Goal: Task Accomplishment & Management: Use online tool/utility

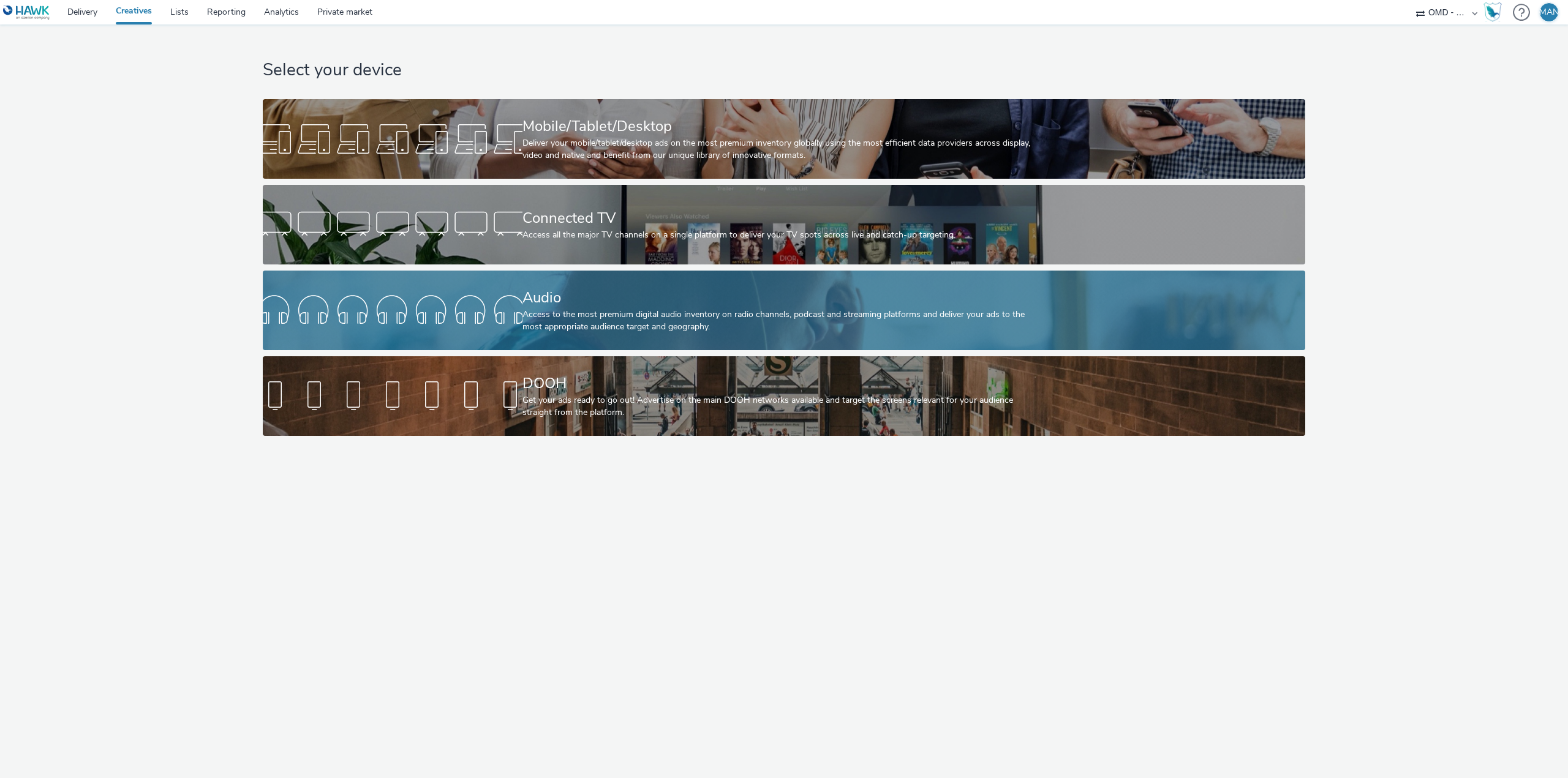
click at [614, 328] on div "Access to the most premium digital audio inventory on radio channels, podcast a…" at bounding box center [782, 321] width 519 height 25
click at [730, 329] on div "Access to the most premium digital audio inventory on radio channels, podcast a…" at bounding box center [782, 321] width 519 height 25
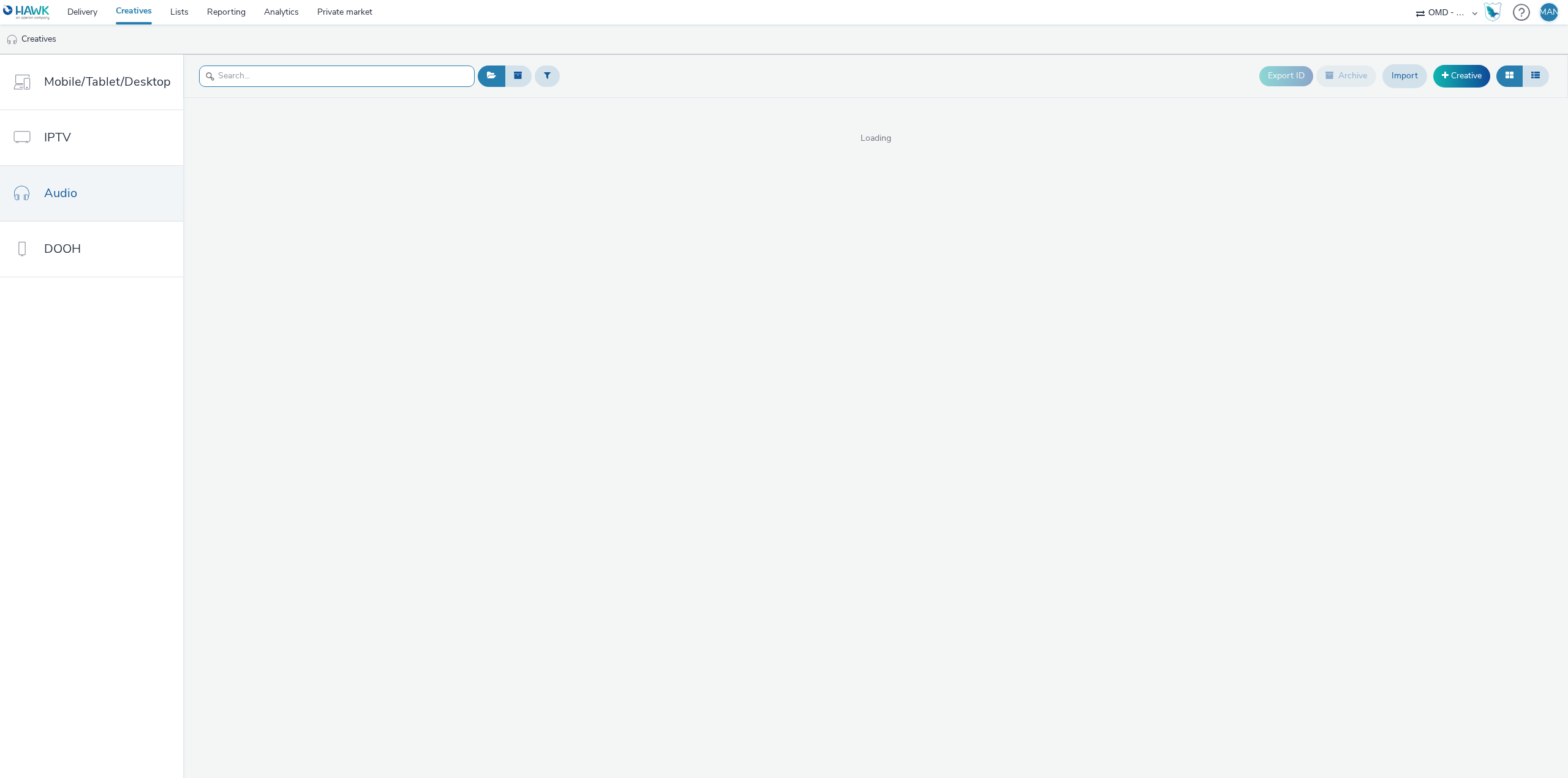
click at [338, 75] on input "text" at bounding box center [337, 77] width 276 height 22
click at [235, 77] on input "dezzeer" at bounding box center [337, 77] width 276 height 22
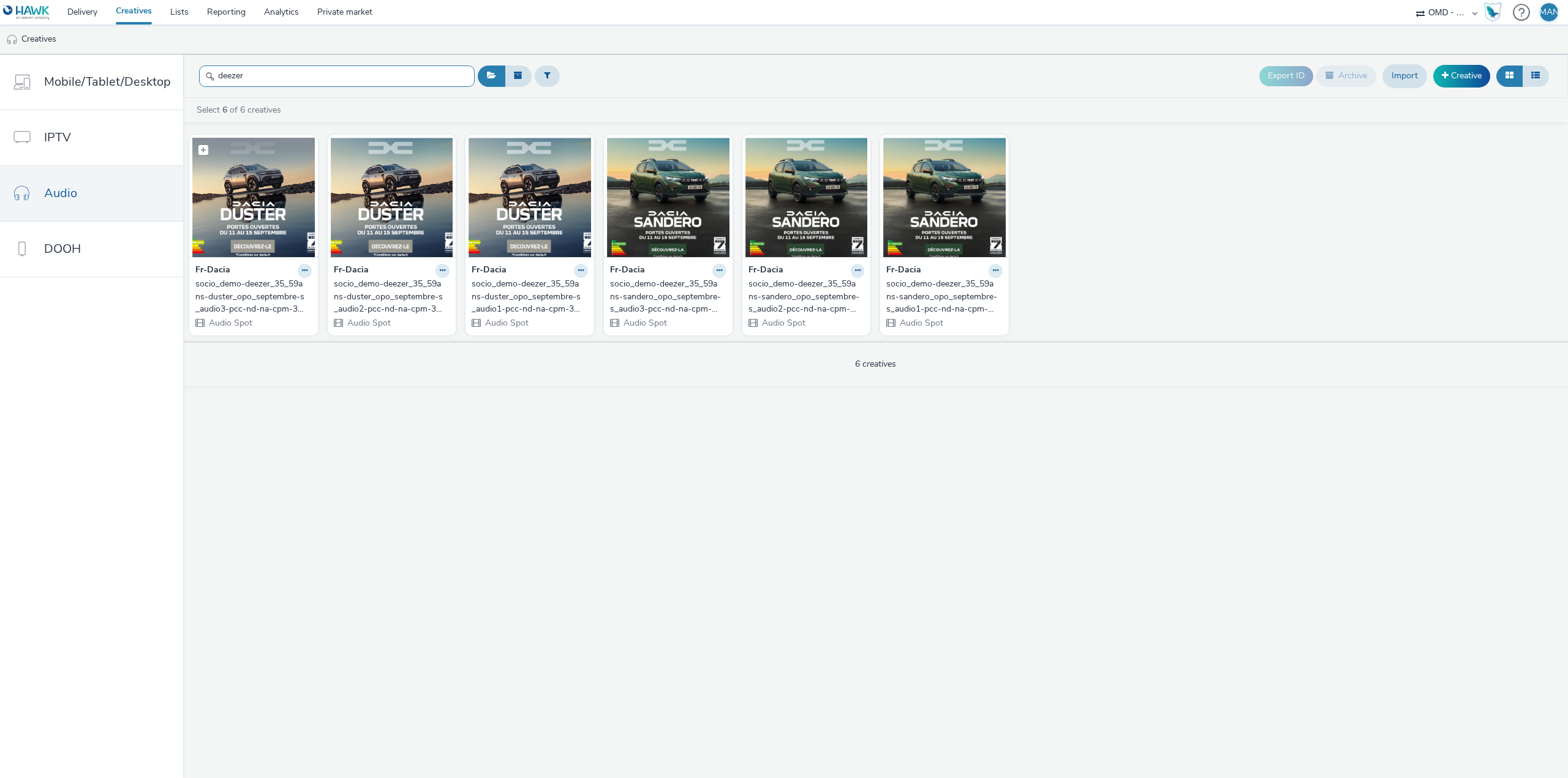
type input "deezer"
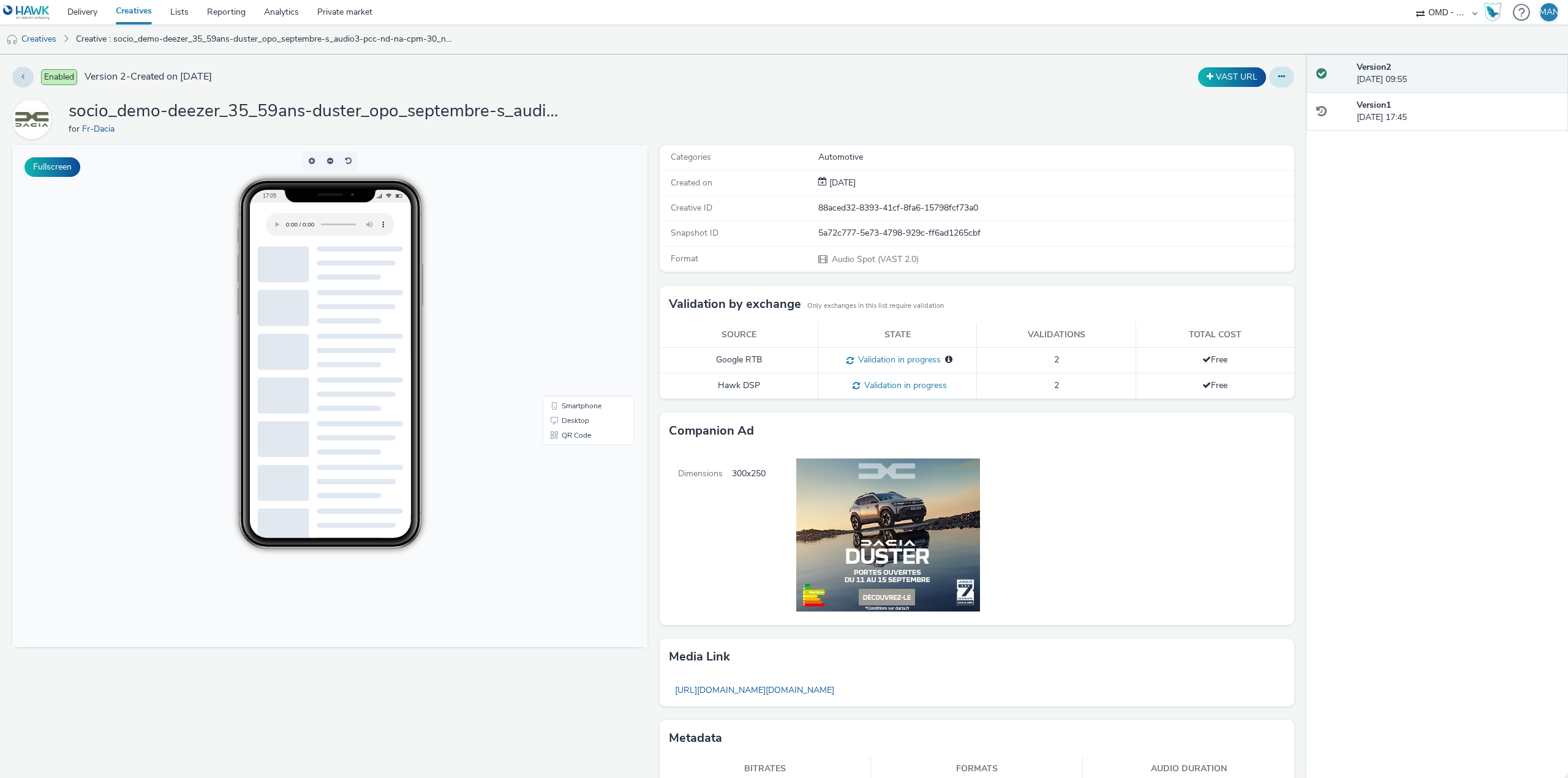
click at [1269, 80] on button at bounding box center [1282, 77] width 25 height 21
click at [1233, 100] on link "Edit" at bounding box center [1248, 101] width 92 height 25
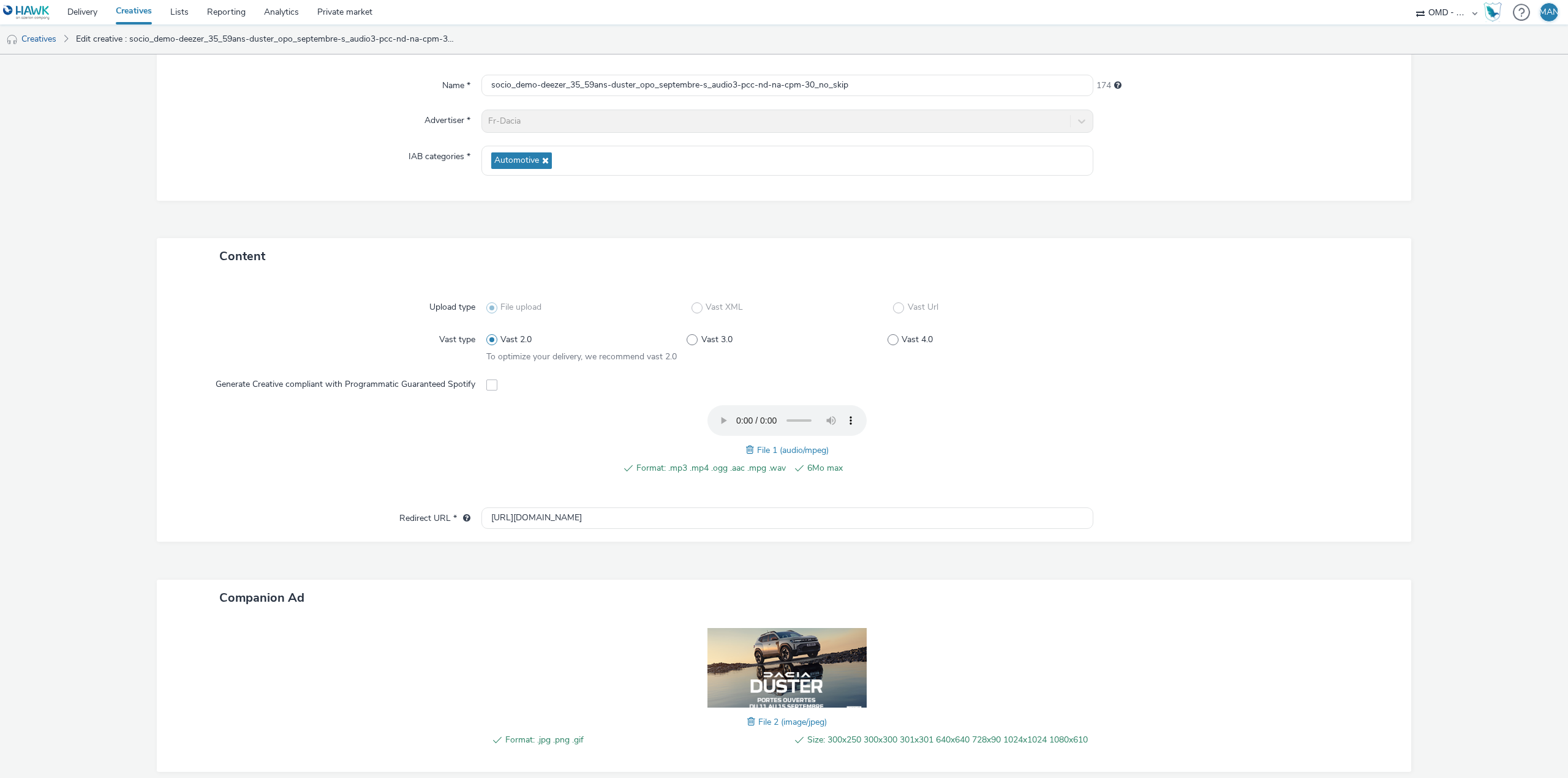
scroll to position [177, 0]
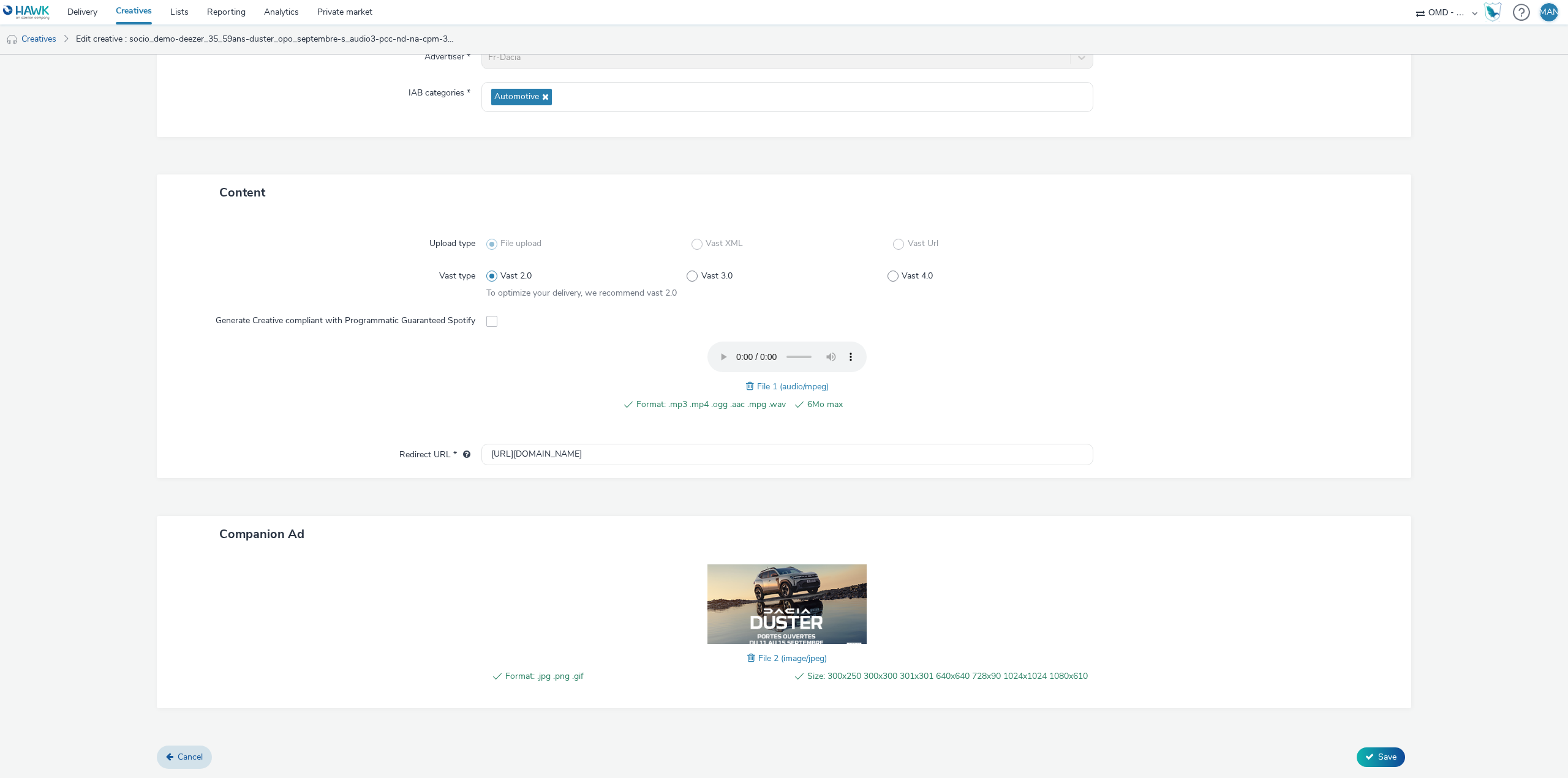
click at [750, 652] on span at bounding box center [753, 658] width 11 height 13
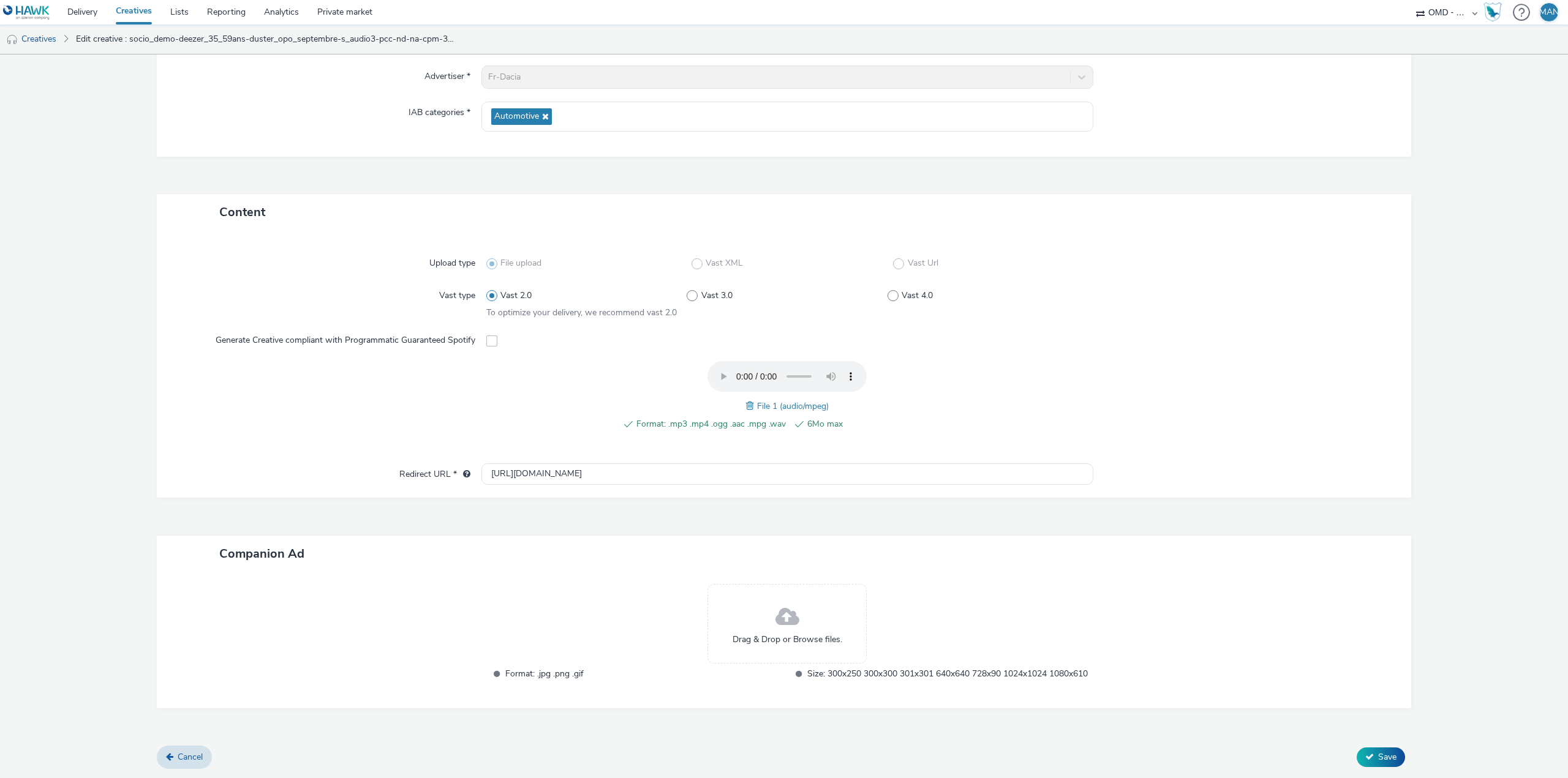
click at [750, 643] on div "Drag & Drop or Browse files." at bounding box center [787, 624] width 160 height 80
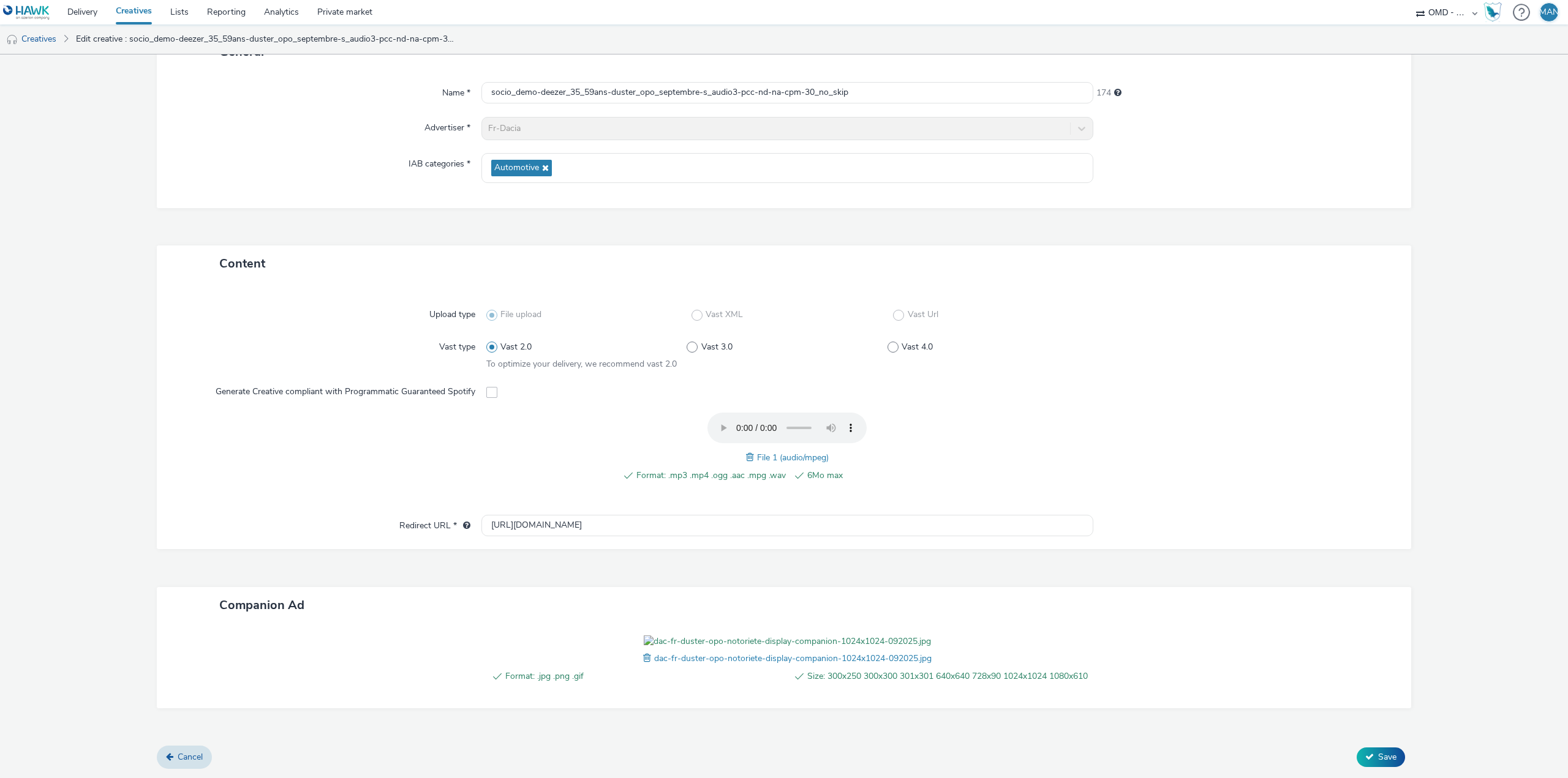
scroll to position [177, 0]
click at [1389, 749] on button "Save" at bounding box center [1381, 757] width 48 height 19
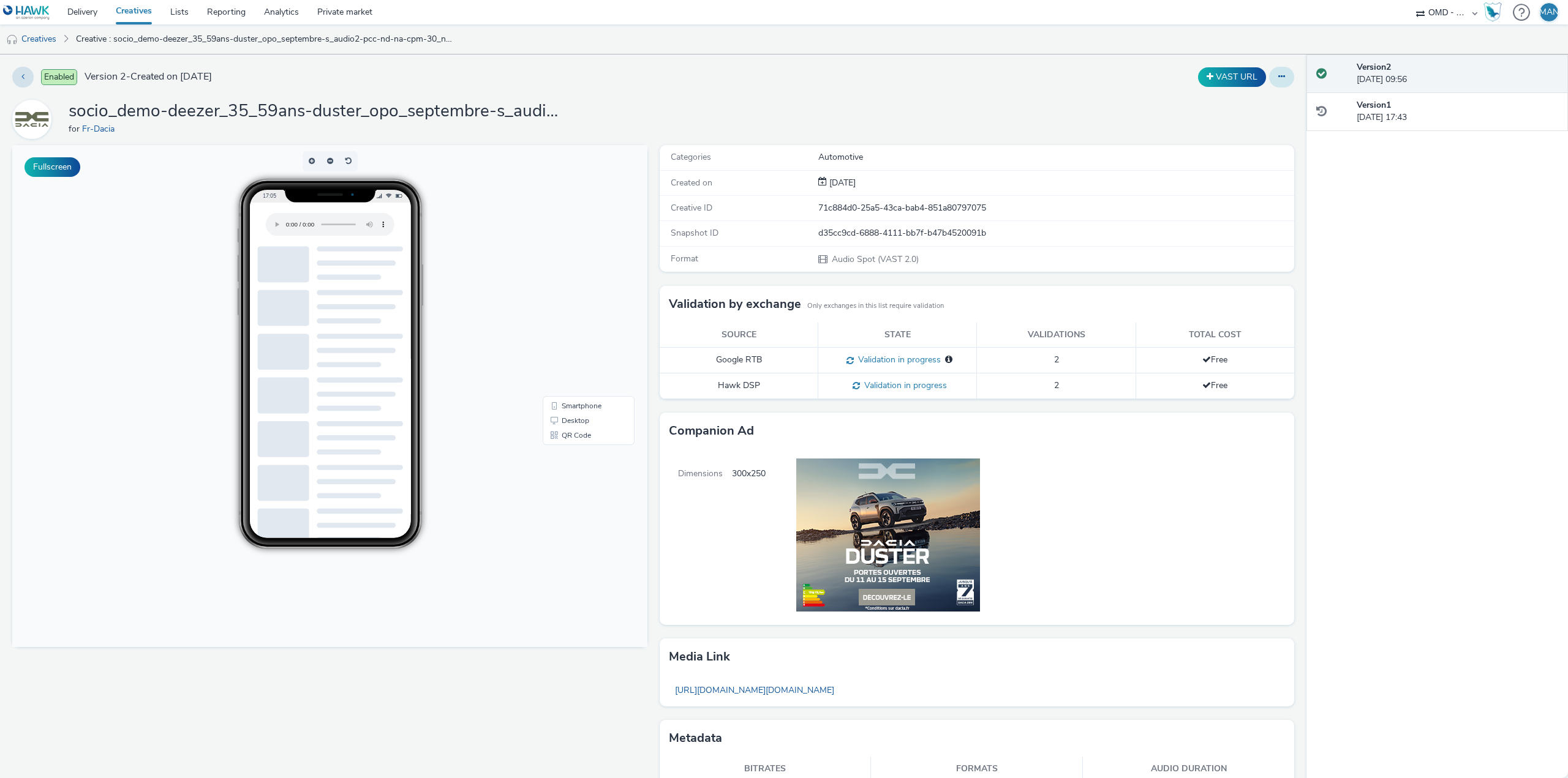
click at [1278, 74] on icon at bounding box center [1282, 76] width 7 height 9
click at [1239, 98] on link "Edit" at bounding box center [1248, 101] width 92 height 25
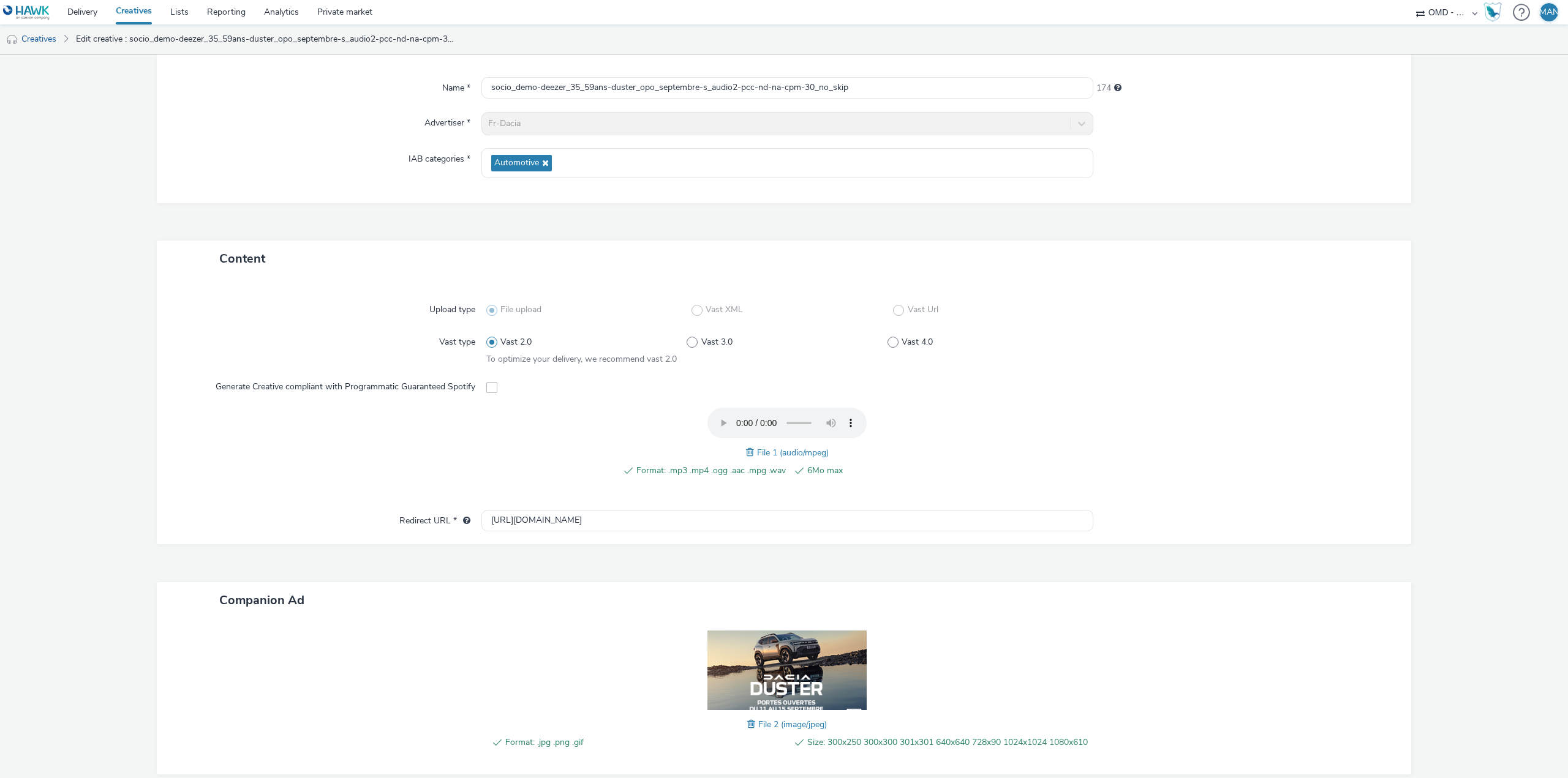
scroll to position [177, 0]
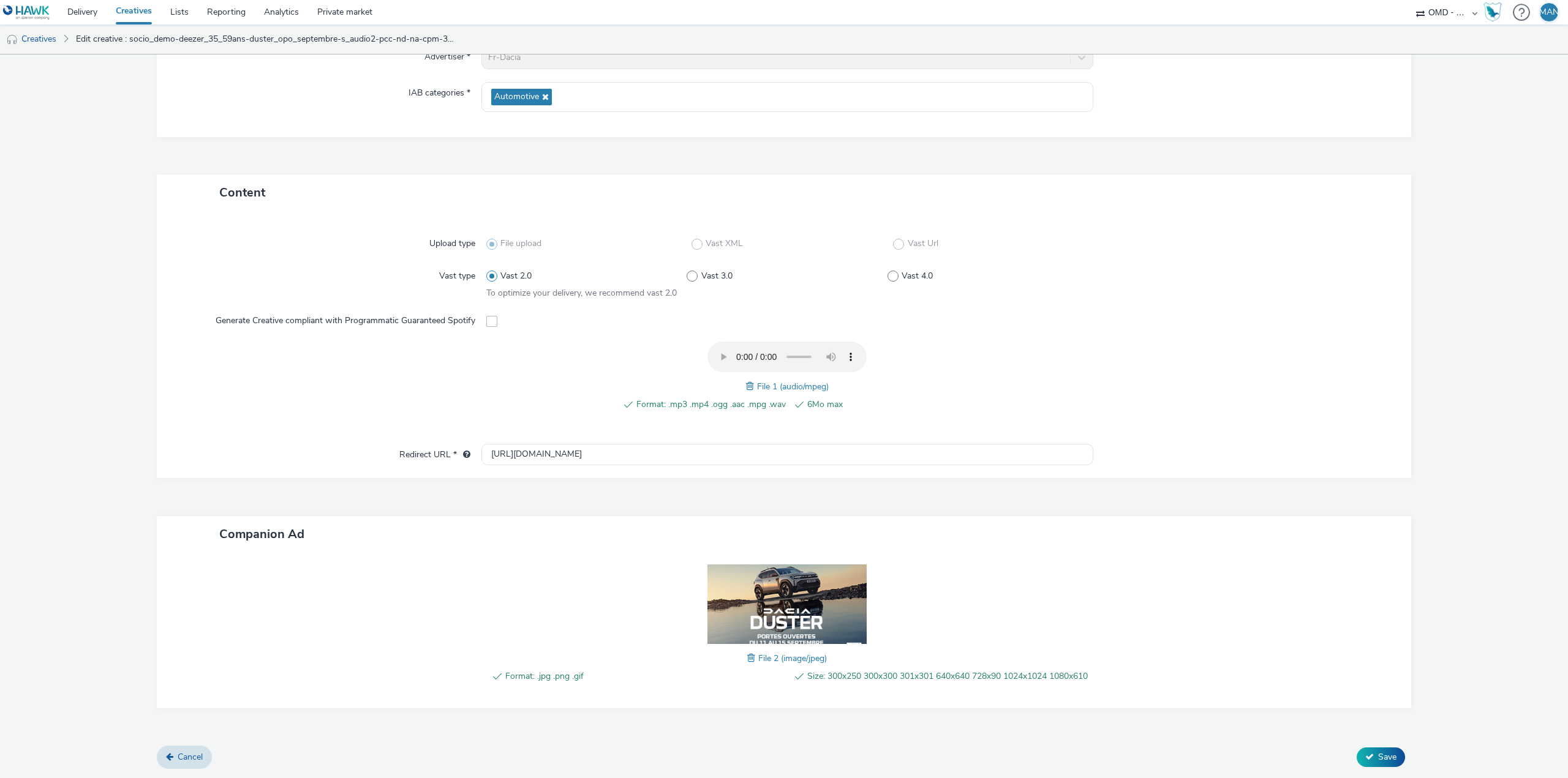
click at [747, 652] on span at bounding box center [753, 658] width 11 height 13
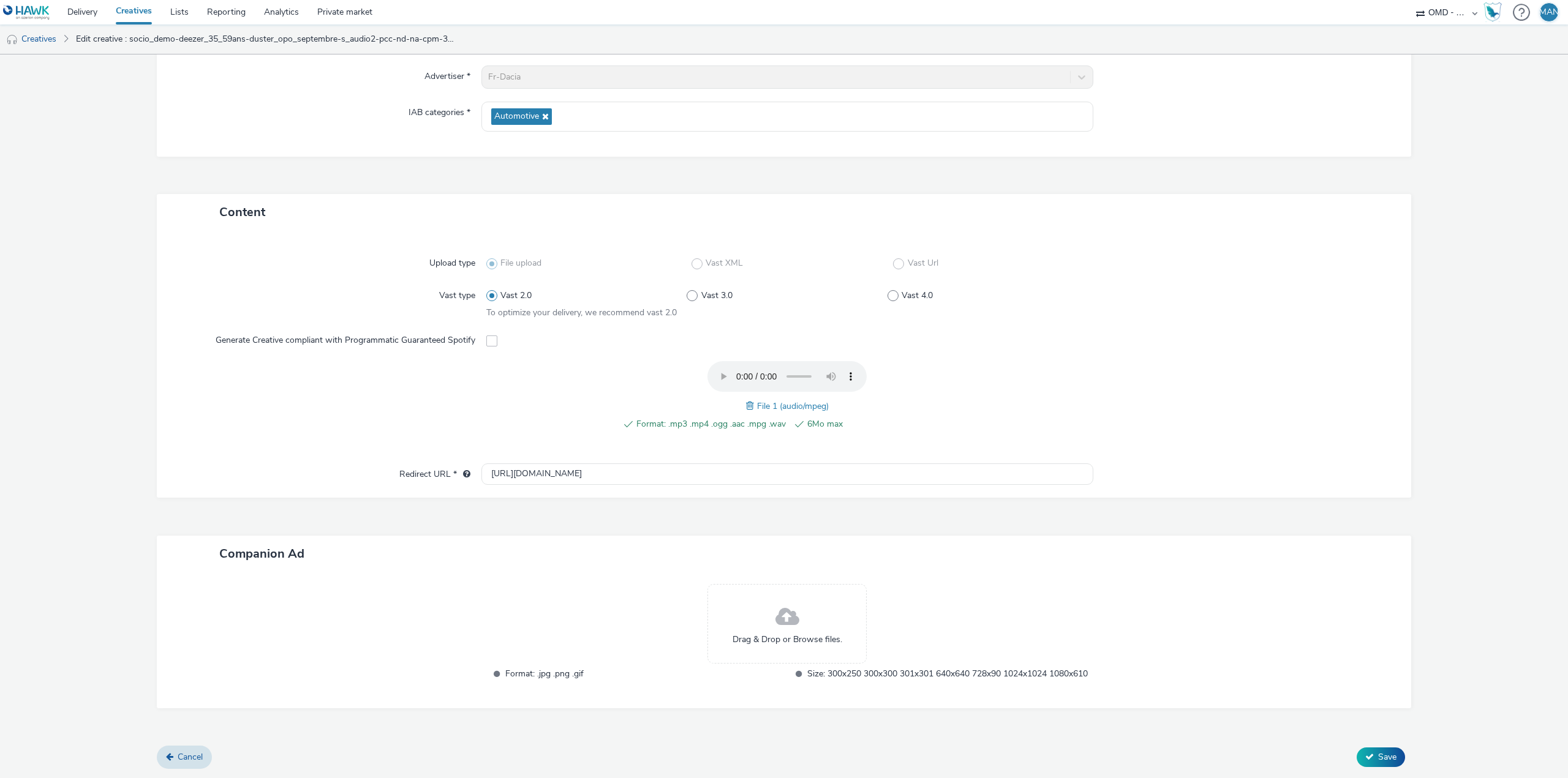
click at [855, 602] on div "Drag & Drop or Browse files." at bounding box center [787, 624] width 160 height 80
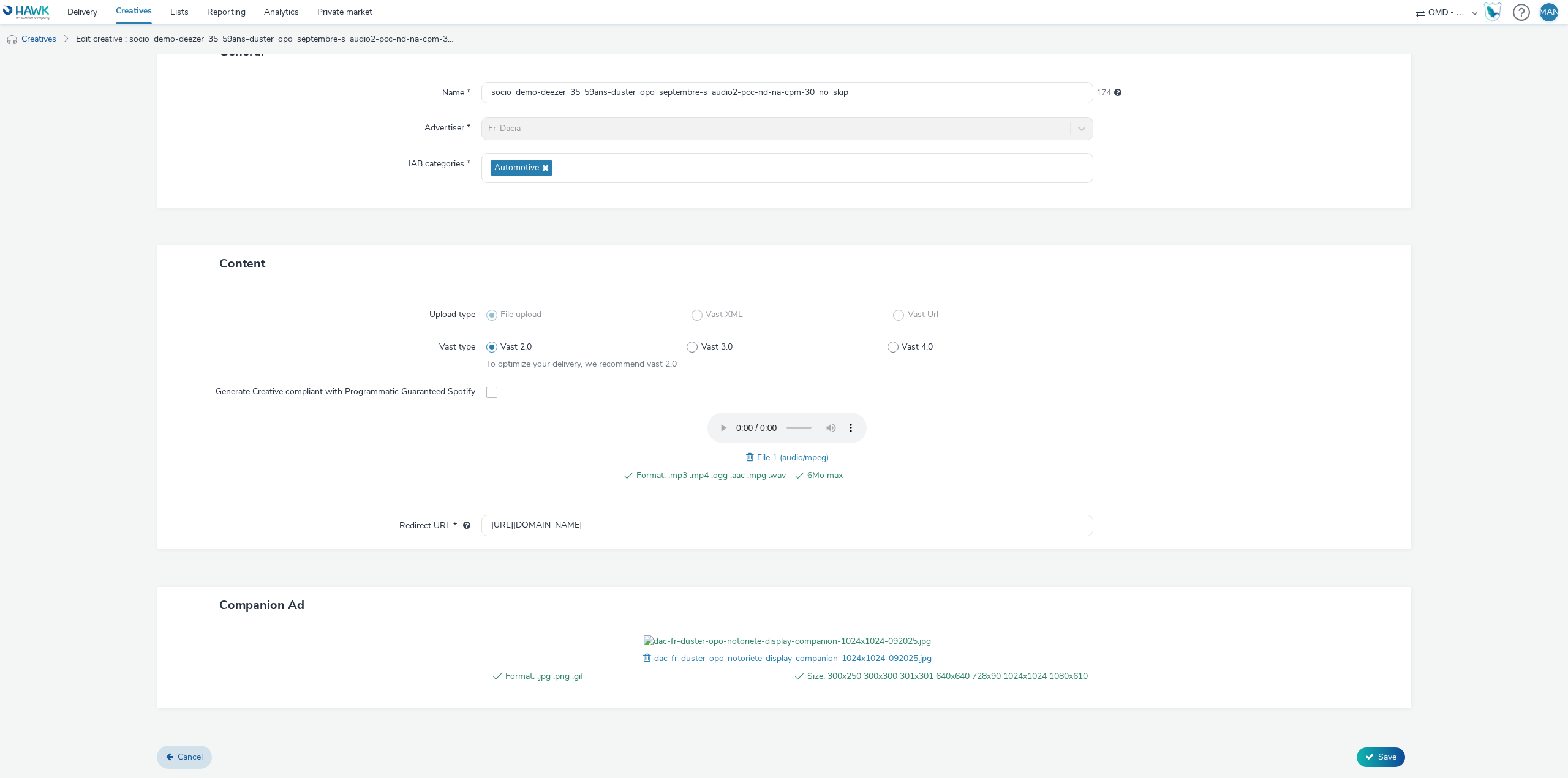
scroll to position [177, 0]
click at [1365, 757] on button "Save" at bounding box center [1381, 757] width 48 height 19
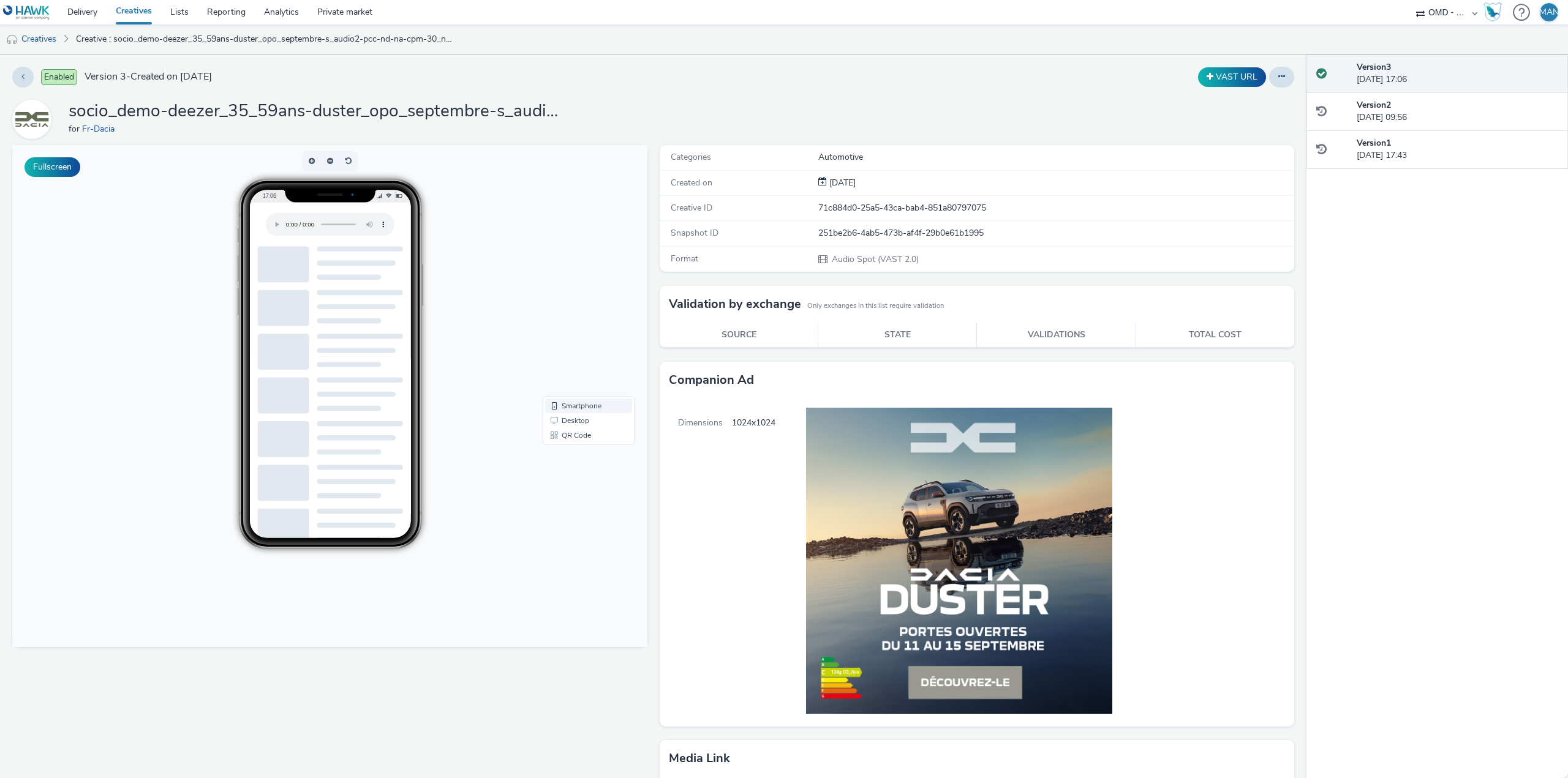
click at [578, 405] on link "Smartphone" at bounding box center [588, 406] width 87 height 15
click at [582, 418] on link "Desktop" at bounding box center [588, 420] width 87 height 15
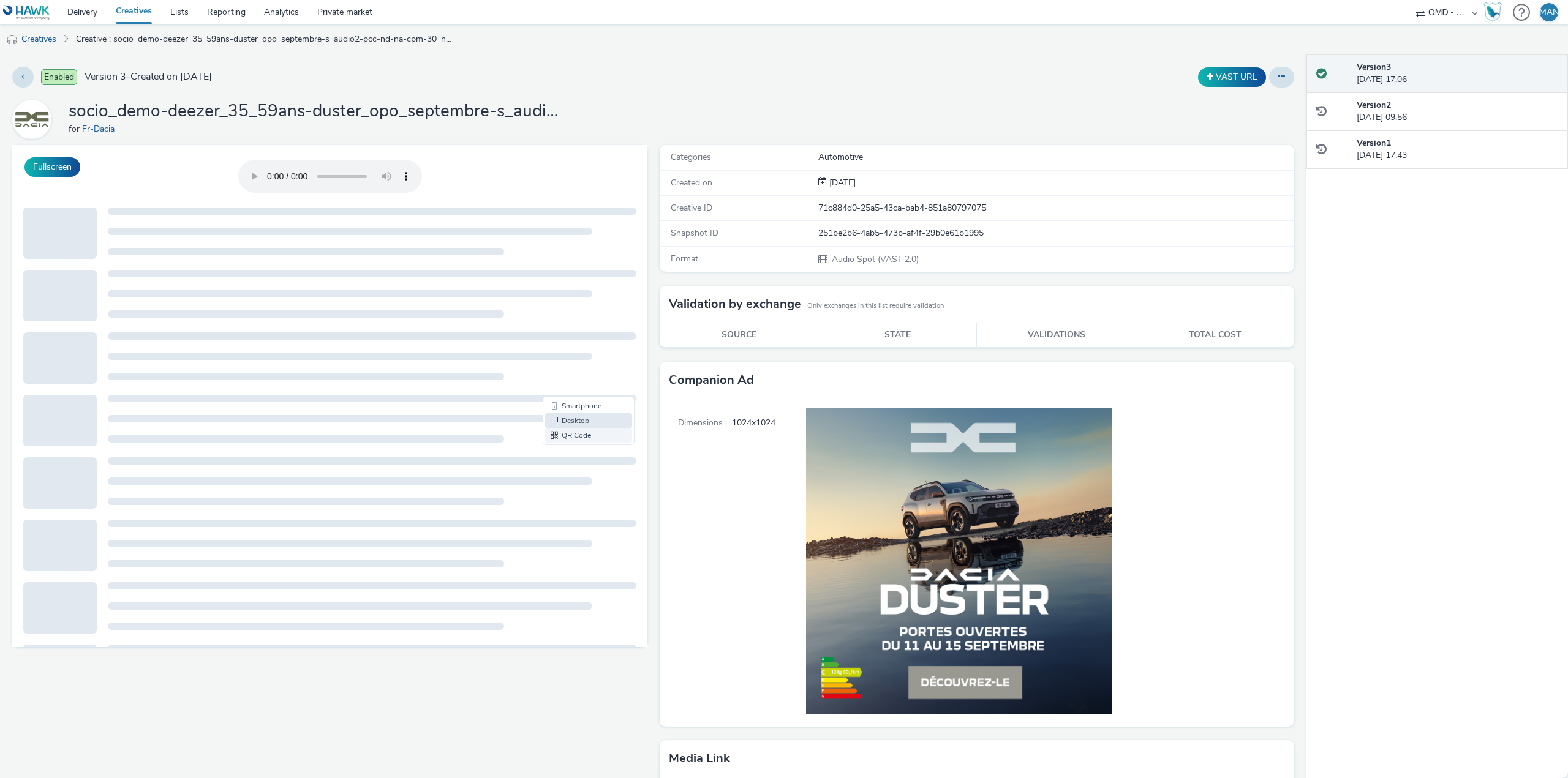
click at [576, 434] on link "QR Code" at bounding box center [588, 435] width 87 height 15
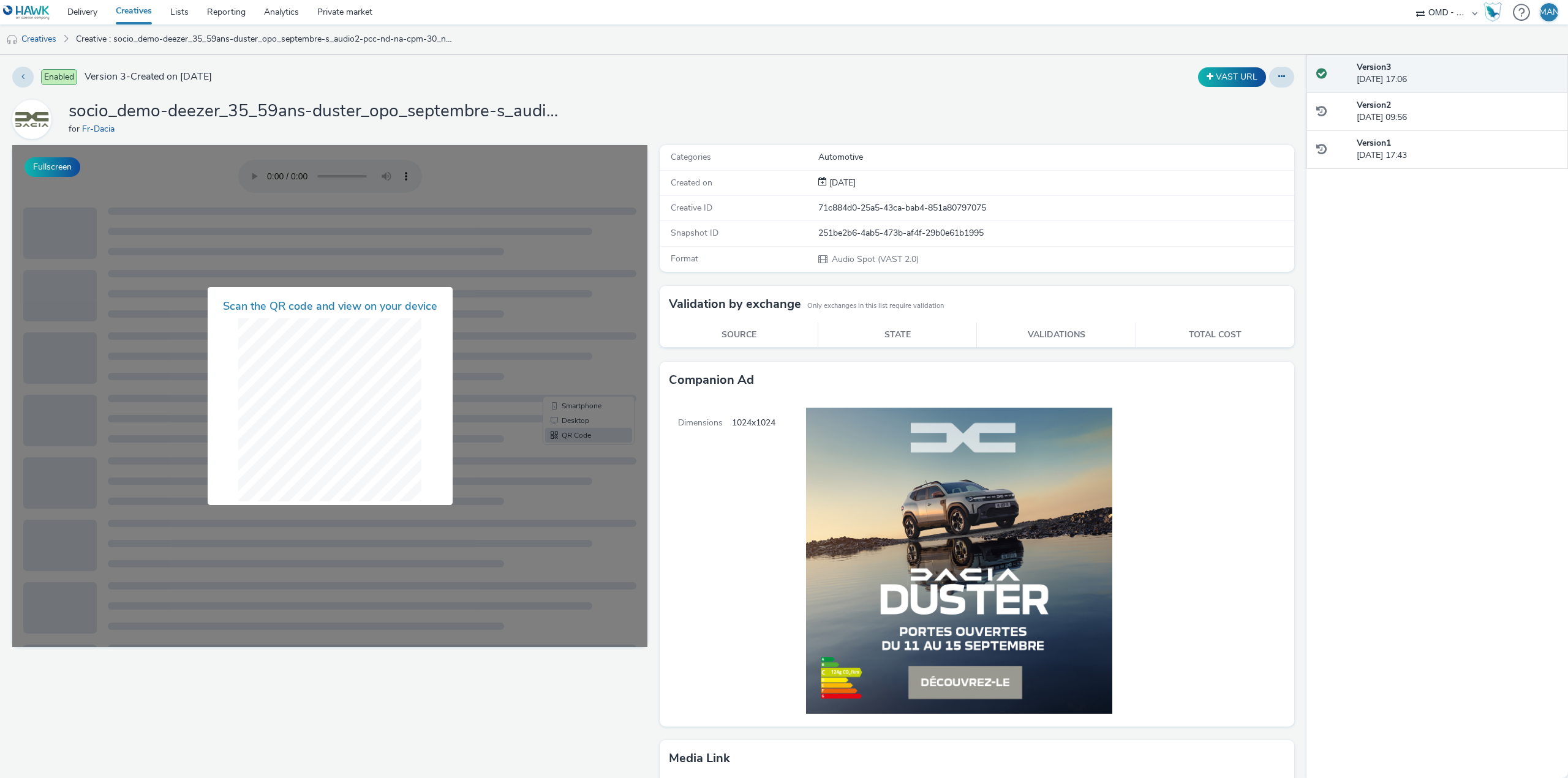
click at [586, 406] on div at bounding box center [330, 396] width 635 height 502
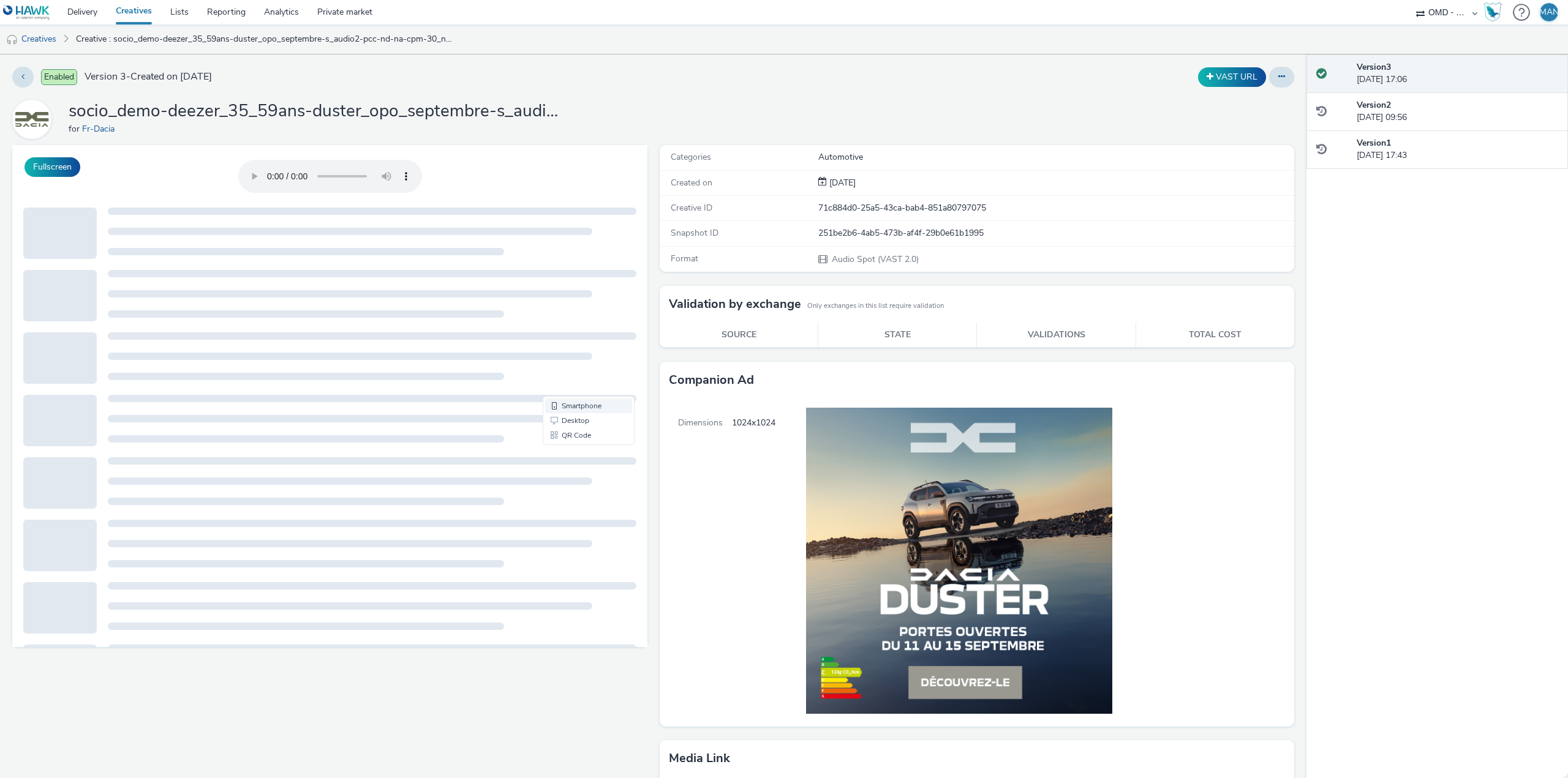
click at [561, 407] on link "Smartphone" at bounding box center [588, 406] width 87 height 15
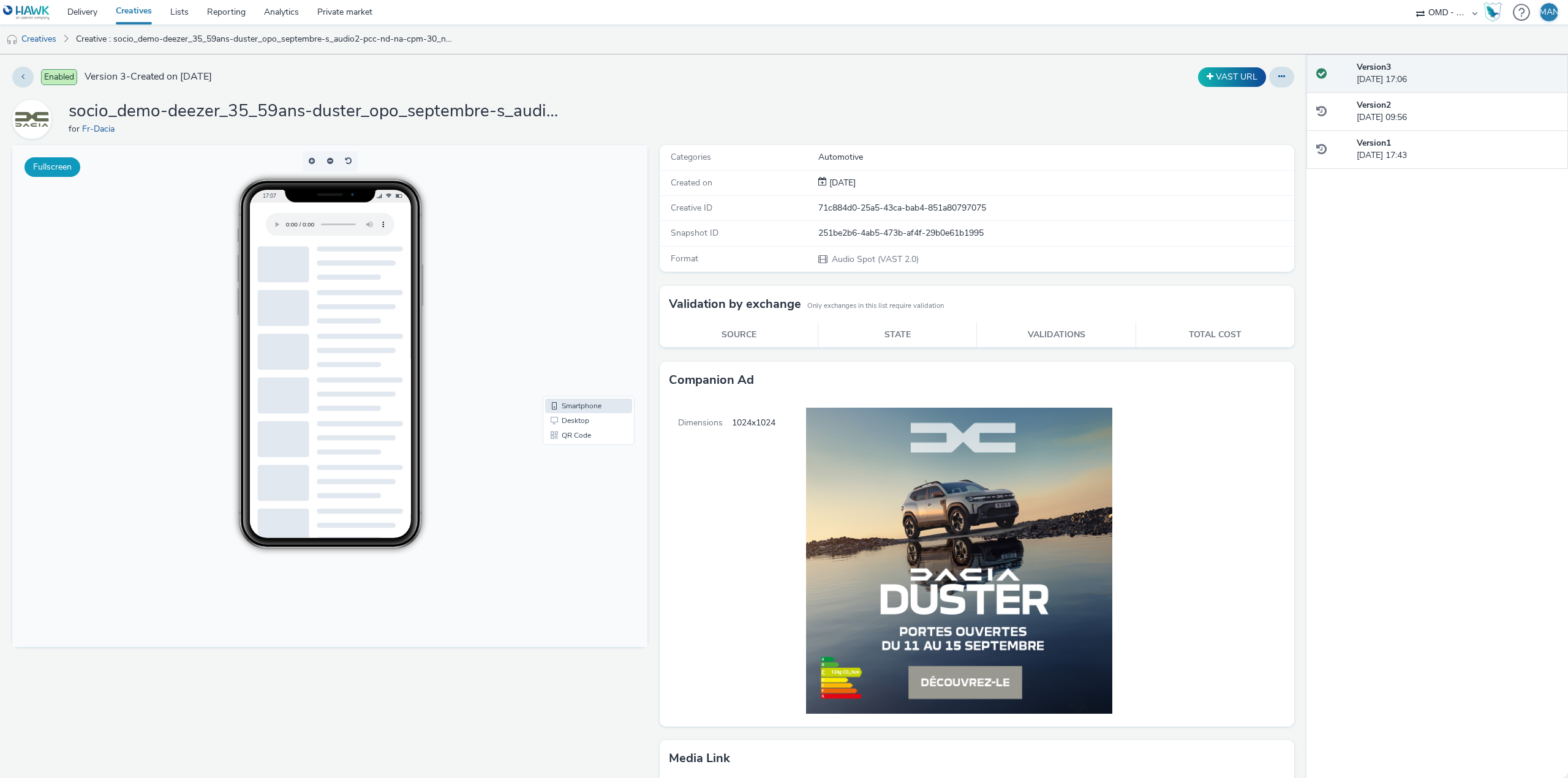
click at [304, 451] on button "Fullscreen" at bounding box center [347, 454] width 87 height 5
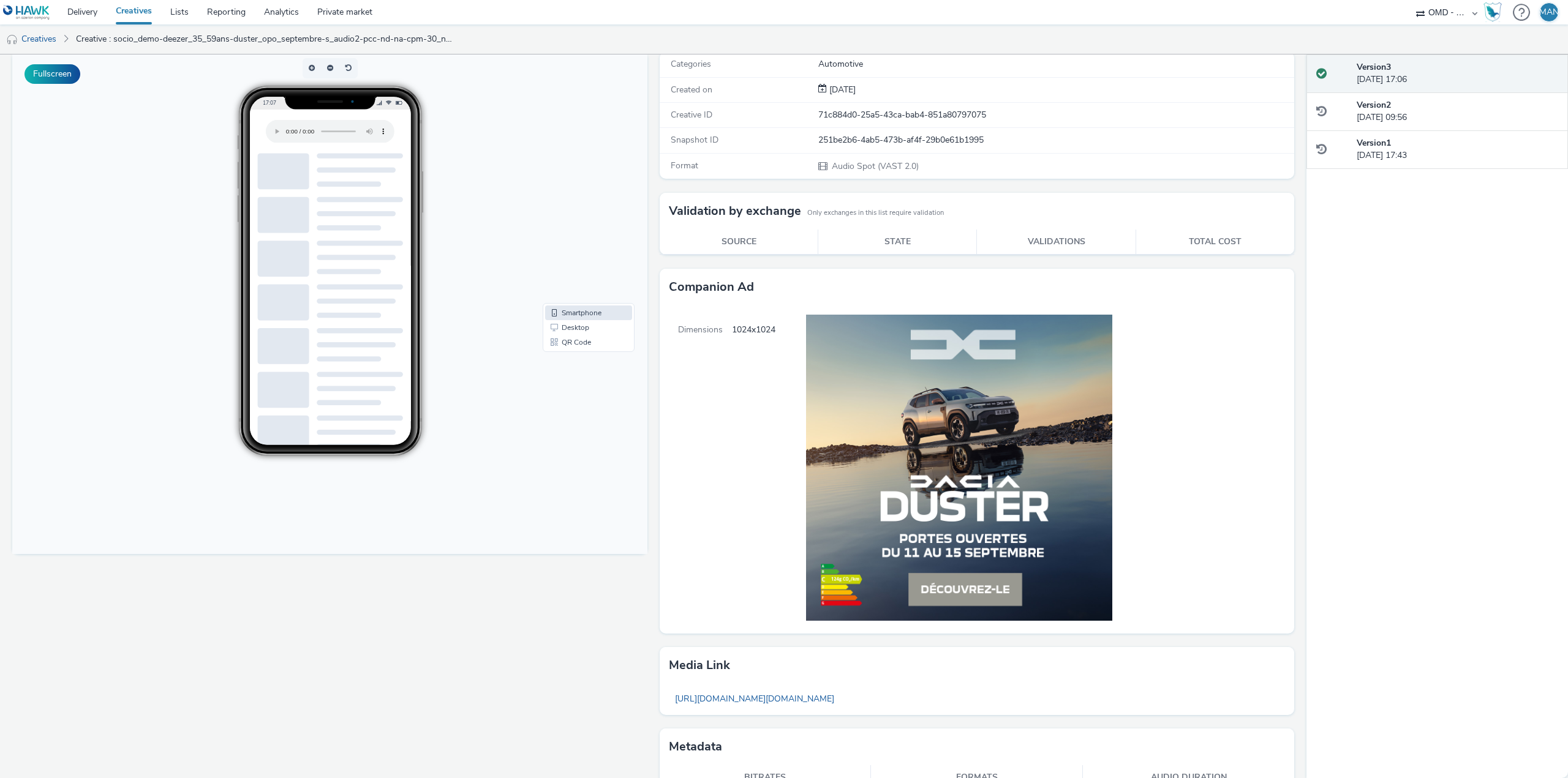
scroll to position [154, 0]
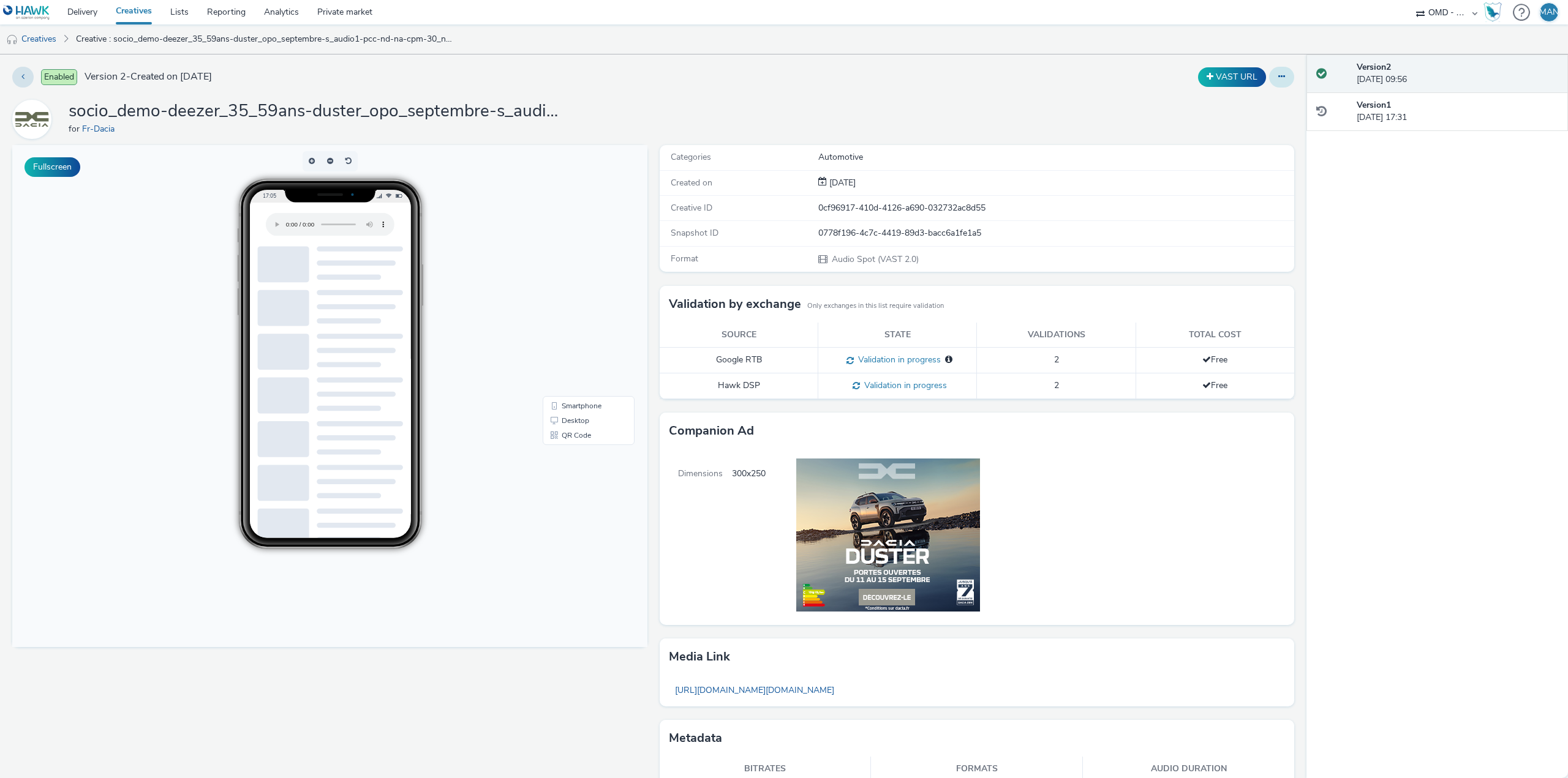
click at [1269, 77] on button at bounding box center [1282, 77] width 25 height 21
click at [1239, 104] on link "Edit" at bounding box center [1248, 101] width 92 height 25
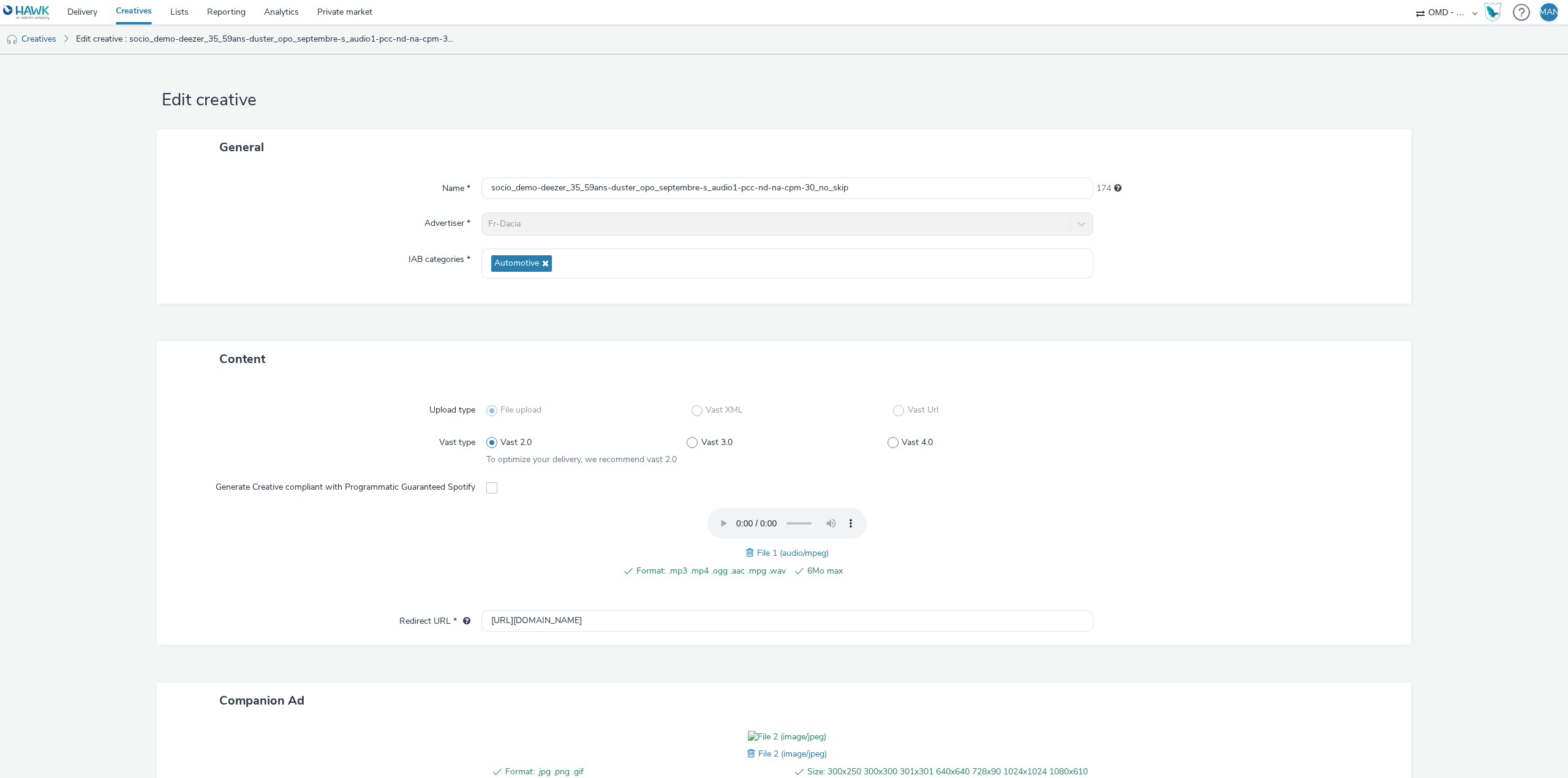
scroll to position [177, 0]
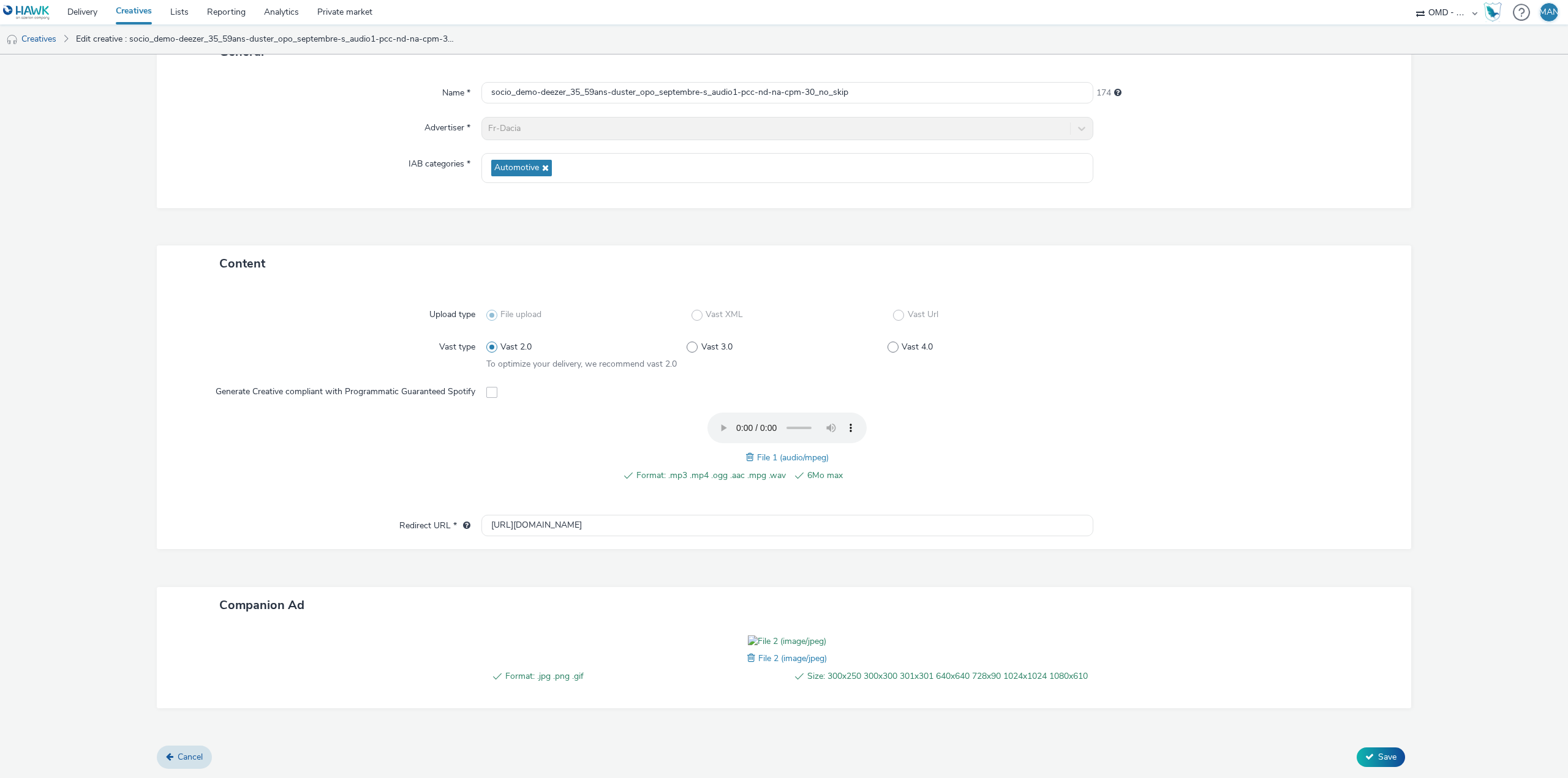
click at [747, 652] on span at bounding box center [753, 658] width 11 height 13
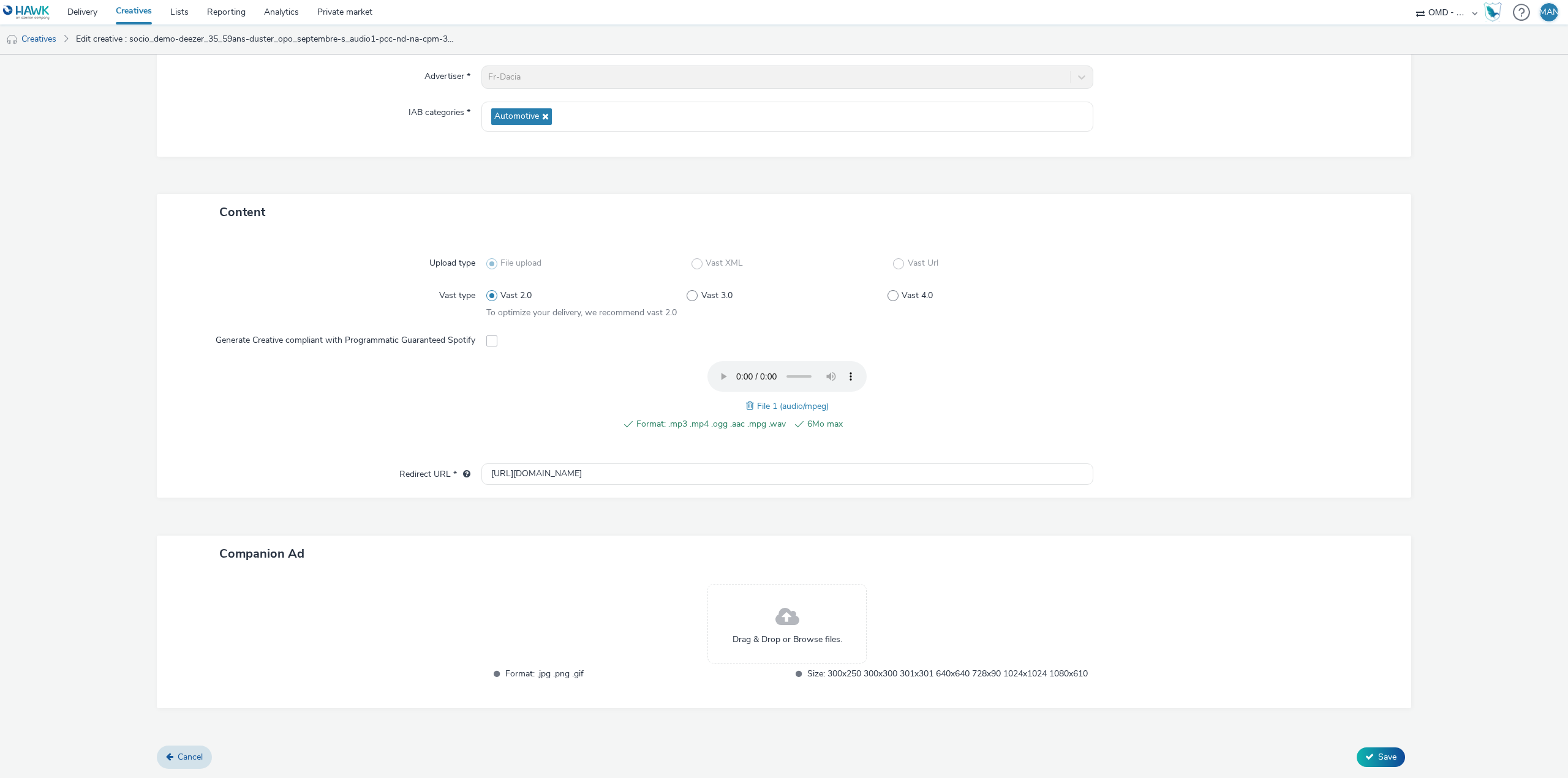
scroll to position [159, 0]
click at [743, 634] on span "Drag & Drop or Browse files." at bounding box center [787, 640] width 110 height 12
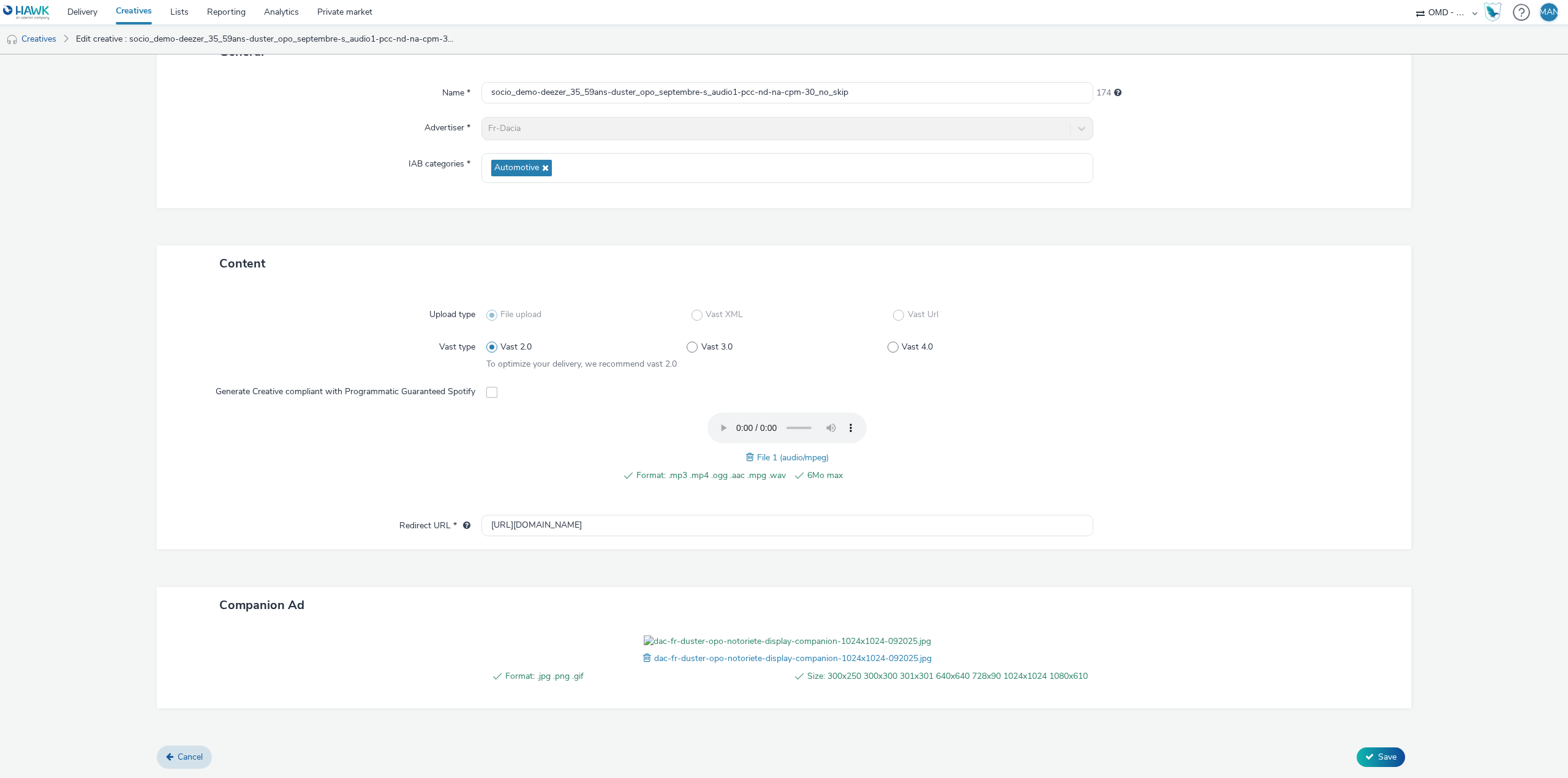
scroll to position [177, 0]
click at [1378, 758] on span "Save" at bounding box center [1388, 757] width 19 height 12
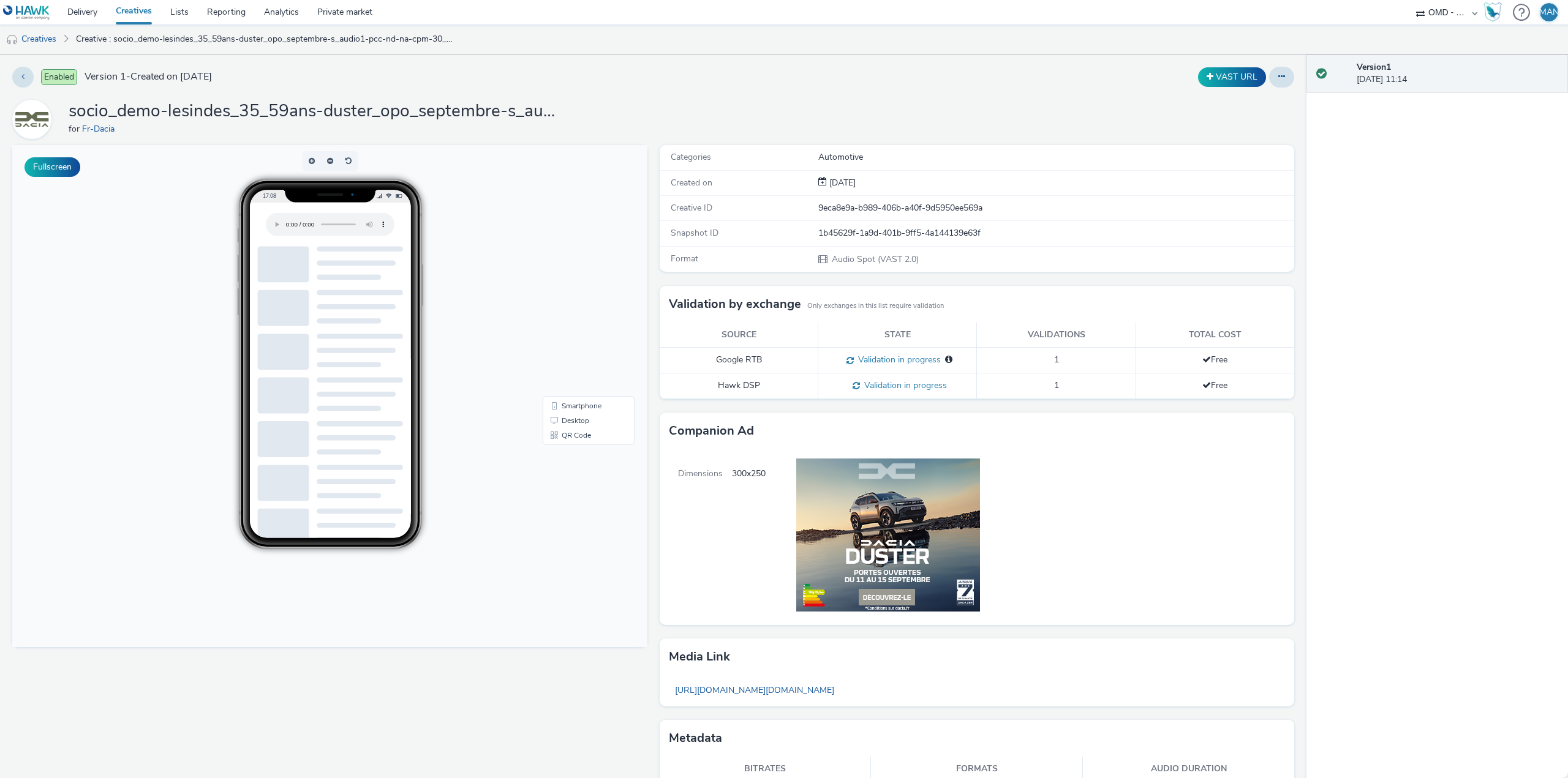
scroll to position [53, 0]
